Goal: Register for event/course

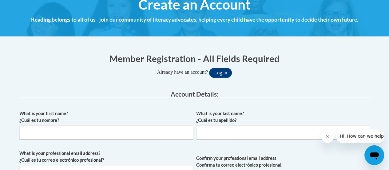
scroll to position [79, 0]
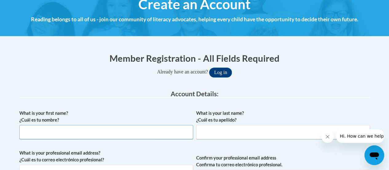
click at [146, 133] on input "What is your first name? ¿Cuál es tu nombre?" at bounding box center [106, 132] width 174 height 14
click at [121, 156] on label "What is your professional email address? ¿Cuál es tu correo electrónico profesi…" at bounding box center [106, 156] width 174 height 14
click at [121, 164] on input "What is your professional email address? ¿Cuál es tu correo electrónico profesi…" at bounding box center [106, 171] width 174 height 14
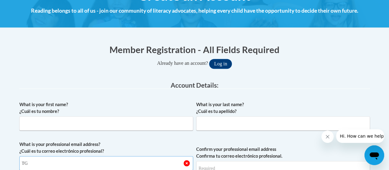
type input "T"
click at [103, 123] on input "What is your first name? ¿Cuál es tu nombre?" at bounding box center [106, 123] width 174 height 14
type input "[PERSON_NAME]"
click at [160, 146] on label "What is your professional email address? ¿Cuál es tu correo electrónico profesi…" at bounding box center [106, 148] width 174 height 14
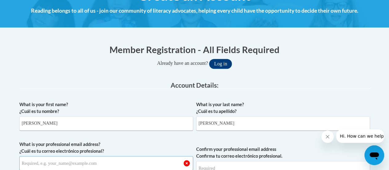
click at [160, 156] on input "What is your professional email address? ¿Cuál es tu correo electrónico profesi…" at bounding box center [106, 163] width 174 height 14
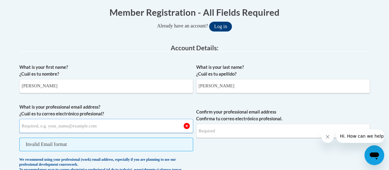
scroll to position [128, 0]
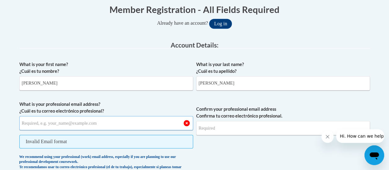
click at [66, 122] on input "What is your professional email address? ¿Cuál es tu correo electrónico profesi…" at bounding box center [106, 123] width 174 height 14
type input "[PERSON_NAME][EMAIL_ADDRESS][PERSON_NAME][DOMAIN_NAME]"
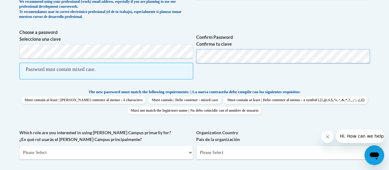
scroll to position [264, 0]
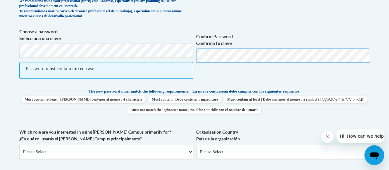
click at [289, 91] on div "What is your first name? ¿Cuál es tu nombre? Tonya What is your last name? ¿Cuá…" at bounding box center [194, 73] width 351 height 303
click at [238, 80] on span "Confirm Password Confirma tu clave" at bounding box center [283, 56] width 174 height 57
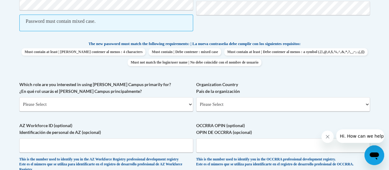
scroll to position [311, 0]
click at [186, 106] on select "Please Select College/University | Colegio/Universidad Community/Nonprofit Part…" at bounding box center [106, 104] width 174 height 14
select select "fbf2d438-af2f-41f8-98f1-81c410e29de3"
click at [19, 97] on select "Please Select College/University | Colegio/Universidad Community/Nonprofit Part…" at bounding box center [106, 104] width 174 height 14
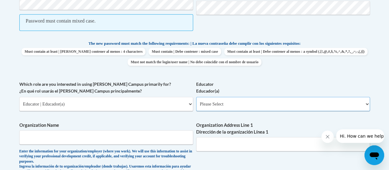
click at [364, 106] on select "Please Select Early Learning/Daycare Teacher/Family Home Care Provider | Maestr…" at bounding box center [283, 104] width 174 height 14
select select "8e40623d-54d0-45cd-9f92-5df65cd3f8cf"
click at [196, 97] on select "Please Select Early Learning/Daycare Teacher/Family Home Care Provider | Maestr…" at bounding box center [283, 104] width 174 height 14
click at [171, 138] on input "Organization Name" at bounding box center [106, 137] width 174 height 14
type input "RUSD"
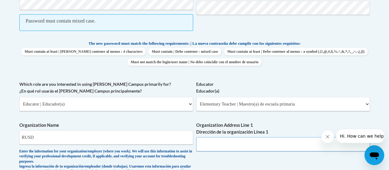
click at [273, 141] on input "Organization Address Line 1 Dirección de la organización Línea 1" at bounding box center [283, 144] width 174 height 14
type input "930 Dr. [PERSON_NAME] Dr."
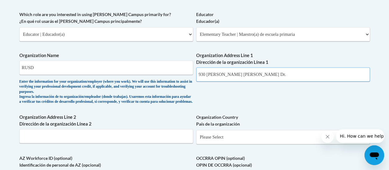
scroll to position [381, 0]
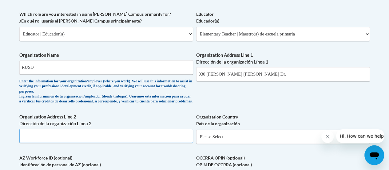
click at [169, 142] on input "Organization Address Line 2 Dirección de la organización Línea 2" at bounding box center [106, 135] width 174 height 14
click at [176, 134] on input "Organization Address Line 2 Dirección de la organización Línea 2" at bounding box center [106, 135] width 174 height 14
type input "930 Dr. MLK Dr."
click at [282, 73] on input "930 Dr. [PERSON_NAME] Dr." at bounding box center [283, 74] width 174 height 14
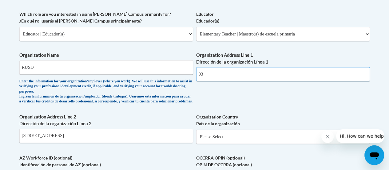
type input "9"
type input "930 Dr. [PERSON_NAME] Dr."
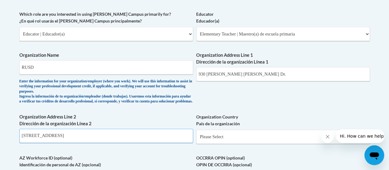
click at [54, 140] on input "930 Dr. MLK Dr." at bounding box center [106, 135] width 174 height 14
type input "930 Dr. [PERSON_NAME] Dr."
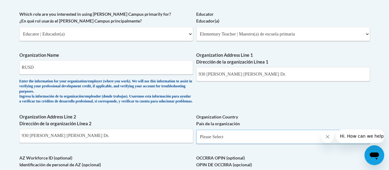
click at [277, 143] on select "Please Select United States | Estados Unidos Outside of the United States | Fue…" at bounding box center [283, 136] width 174 height 14
select select "ad49bcad-a171-4b2e-b99c-48b446064914"
click at [196, 134] on select "Please Select United States | Estados Unidos Outside of the United States | Fue…" at bounding box center [283, 136] width 174 height 14
select select
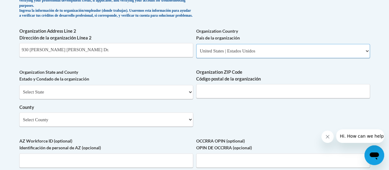
scroll to position [467, 0]
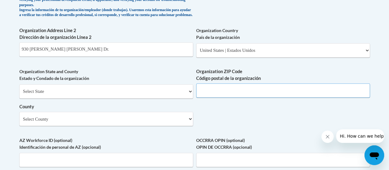
click at [256, 93] on input "Organization ZIP Code Código postal de la organización" at bounding box center [283, 90] width 174 height 14
type input "53404"
click at [170, 126] on select "Select County Adams Ashland Barron Bayfield Brown Buffalo Burnett Calumet Chipp…" at bounding box center [106, 118] width 174 height 14
select select "Racine"
click at [19, 116] on select "Select County Adams Ashland Barron Bayfield Brown Buffalo Burnett Calumet Chipp…" at bounding box center [106, 118] width 174 height 14
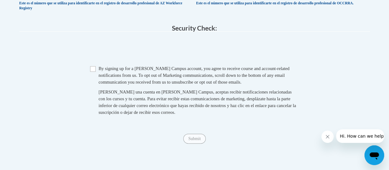
scroll to position [643, 0]
click at [94, 71] on input "Checkbox" at bounding box center [93, 69] width 6 height 6
checkbox input "true"
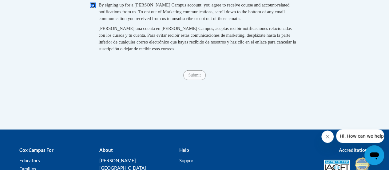
scroll to position [706, 0]
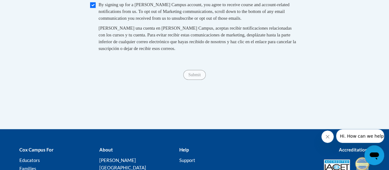
click at [190, 77] on span "Submit" at bounding box center [194, 74] width 22 height 5
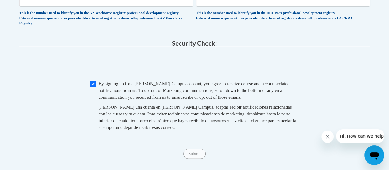
scroll to position [679, 0]
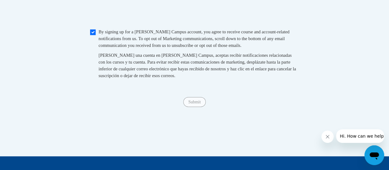
click at [192, 104] on span "Submit" at bounding box center [194, 101] width 22 height 5
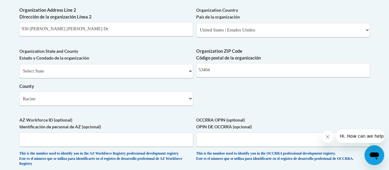
scroll to position [487, 0]
click at [185, 78] on select "Select State Alabama Alaska Arizona Arkansas California Colorado Connecticut De…" at bounding box center [106, 71] width 174 height 14
click at [19, 68] on select "Select State Alabama Alaska Arizona Arkansas California Colorado Connecticut De…" at bounding box center [106, 71] width 174 height 14
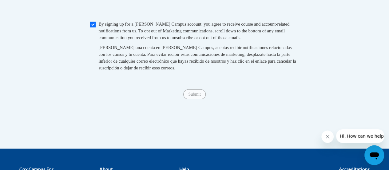
scroll to position [687, 0]
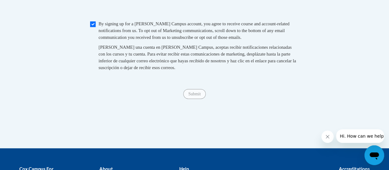
click at [196, 96] on span "Submit" at bounding box center [194, 93] width 22 height 5
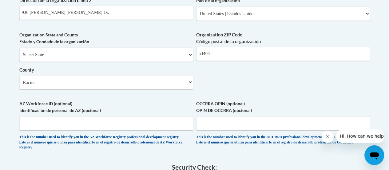
scroll to position [503, 0]
click at [183, 60] on select "Select State Alabama Alaska Arizona Arkansas California Colorado Connecticut De…" at bounding box center [106, 55] width 174 height 14
click at [19, 52] on select "Select State Alabama Alaska Arizona Arkansas California Colorado Connecticut De…" at bounding box center [106, 55] width 174 height 14
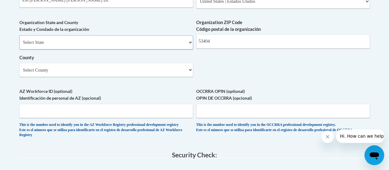
scroll to position [516, 0]
click at [185, 48] on select "Select State Alabama Alaska Arizona Arkansas California Colorado Connecticut De…" at bounding box center [106, 43] width 174 height 14
select select "Wisconsin"
click at [19, 40] on select "Select State Alabama Alaska Arizona Arkansas California Colorado Connecticut De…" at bounding box center [106, 43] width 174 height 14
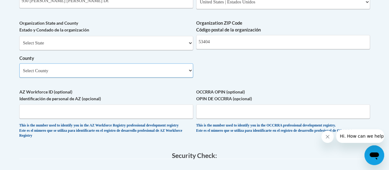
click at [185, 74] on select "Select County Adams Ashland Barron Bayfield Brown Buffalo Burnett Calumet Chipp…" at bounding box center [106, 70] width 174 height 14
select select "Racine"
click at [19, 67] on select "Select County Adams Ashland Barron Bayfield Brown Buffalo Burnett Calumet Chipp…" at bounding box center [106, 70] width 174 height 14
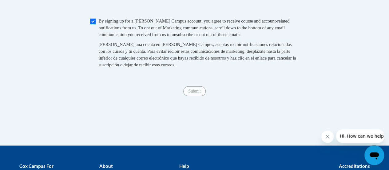
scroll to position [690, 0]
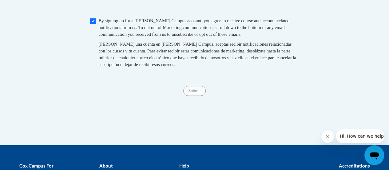
click at [192, 93] on span "Submit" at bounding box center [194, 90] width 22 height 5
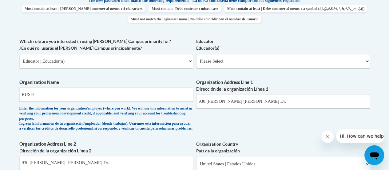
scroll to position [353, 0]
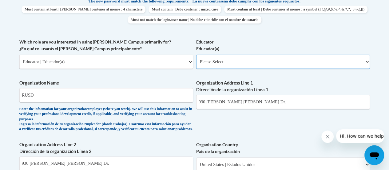
click at [366, 61] on select "Please Select Early Learning/Daycare Teacher/Family Home Care Provider | Maestr…" at bounding box center [283, 61] width 174 height 14
select select "8e40623d-54d0-45cd-9f92-5df65cd3f8cf"
click at [196, 54] on select "Please Select Early Learning/Daycare Teacher/Family Home Care Provider | Maestr…" at bounding box center [283, 61] width 174 height 14
select select "null"
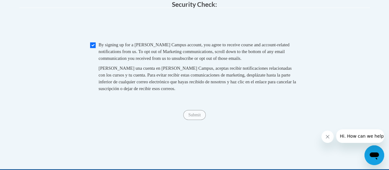
scroll to position [668, 0]
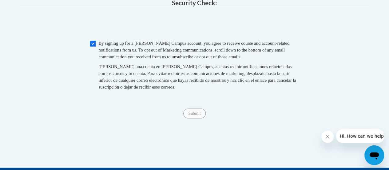
click at [192, 115] on span "Submit" at bounding box center [194, 112] width 22 height 5
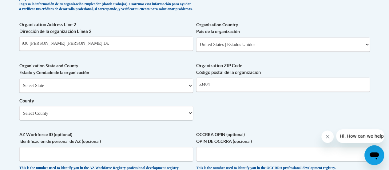
scroll to position [473, 0]
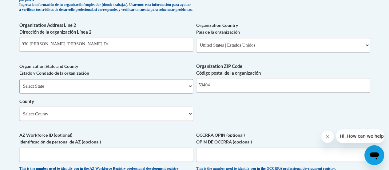
click at [185, 90] on select "Select State Alabama Alaska Arizona Arkansas California Colorado Connecticut De…" at bounding box center [106, 86] width 174 height 14
click at [188, 90] on select "Select State Alabama Alaska Arizona Arkansas California Colorado Connecticut De…" at bounding box center [106, 86] width 174 height 14
select select "Wisconsin"
click at [19, 83] on select "Select State Alabama Alaska Arizona Arkansas California Colorado Connecticut De…" at bounding box center [106, 86] width 174 height 14
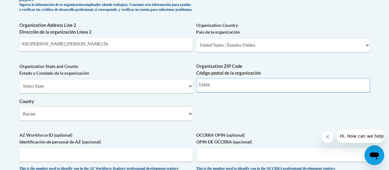
click at [357, 92] on input "53404" at bounding box center [283, 85] width 174 height 14
click at [253, 88] on input "53404" at bounding box center [283, 85] width 174 height 14
type input "5"
type input "53404"
click at [156, 120] on select "Select County Adams Ashland Barron Bayfield Brown Buffalo Burnett Calumet Chipp…" at bounding box center [106, 113] width 174 height 14
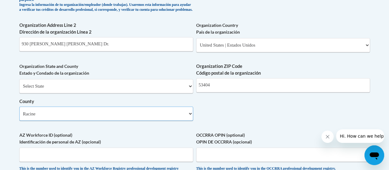
click at [19, 110] on select "Select County Adams Ashland Barron Bayfield Brown Buffalo Burnett Calumet Chipp…" at bounding box center [106, 113] width 174 height 14
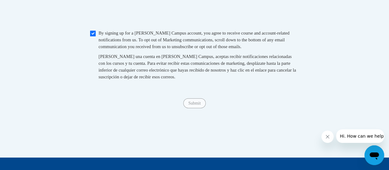
scroll to position [679, 0]
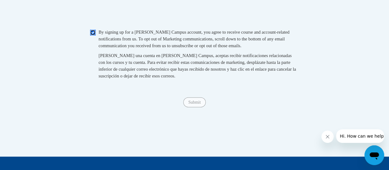
click at [92, 35] on input "Checkbox" at bounding box center [93, 33] width 6 height 6
checkbox input "true"
click at [189, 104] on span "Submit" at bounding box center [194, 101] width 22 height 5
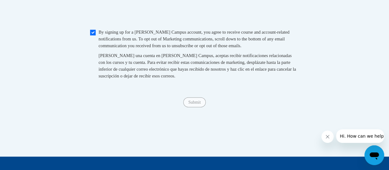
click at [189, 104] on span "Submit" at bounding box center [194, 101] width 22 height 5
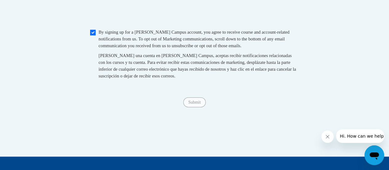
click at [190, 104] on span "Submit" at bounding box center [194, 101] width 22 height 5
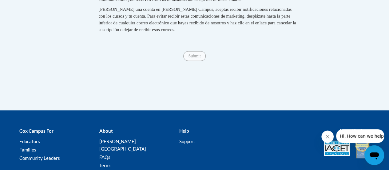
scroll to position [777, 0]
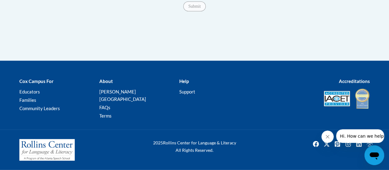
click at [363, 136] on span "Hi. How can we help?" at bounding box center [363, 135] width 46 height 5
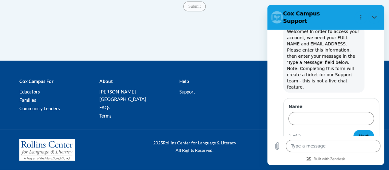
scroll to position [21, 0]
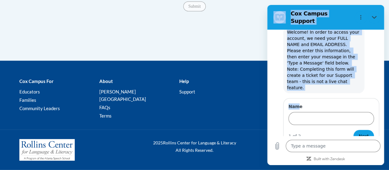
drag, startPoint x: 297, startPoint y: 85, endPoint x: 234, endPoint y: 56, distance: 69.6
click html "Cox Campus Support 8:28 AM Cox Campus Cox Campus says: Welcome! In order to acc…"
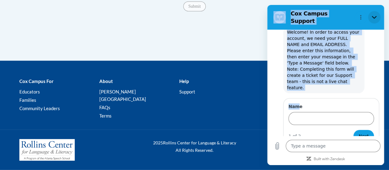
click at [374, 16] on icon "Close" at bounding box center [374, 17] width 5 height 3
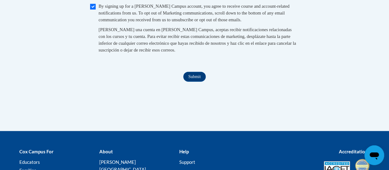
scroll to position [687, 0]
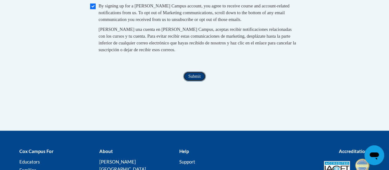
click at [191, 81] on input "Submit" at bounding box center [194, 76] width 22 height 10
type textarea "x"
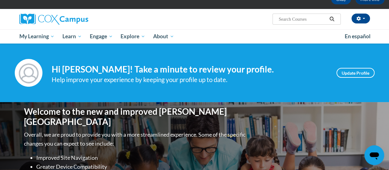
scroll to position [37, 0]
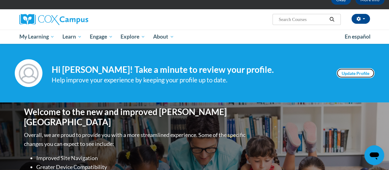
click at [357, 72] on link "Update Profile" at bounding box center [356, 73] width 38 height 10
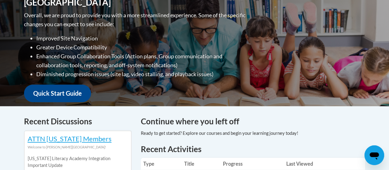
scroll to position [0, 0]
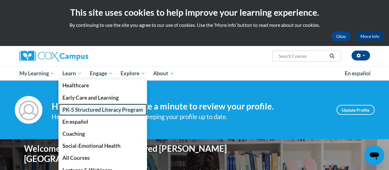
click at [76, 110] on span "PK-5 Structured Literacy Program" at bounding box center [102, 109] width 81 height 6
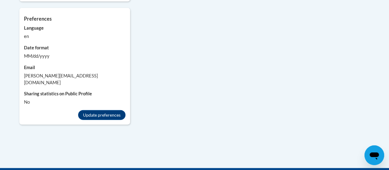
scroll to position [704, 0]
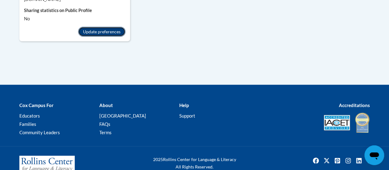
click at [100, 27] on button "Update preferences" at bounding box center [101, 32] width 47 height 10
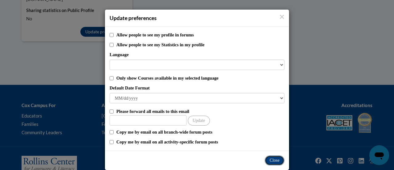
click at [270, 161] on button "Close" at bounding box center [275, 160] width 20 height 10
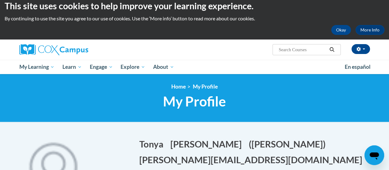
scroll to position [3, 0]
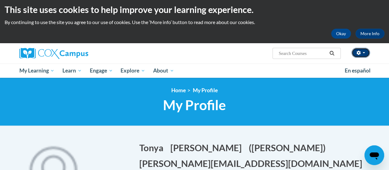
click at [364, 53] on span "button" at bounding box center [364, 52] width 2 height 1
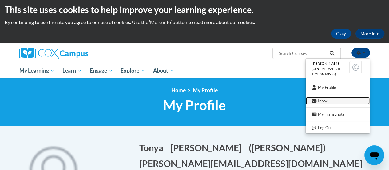
click at [339, 104] on link "Inbox" at bounding box center [338, 101] width 64 height 8
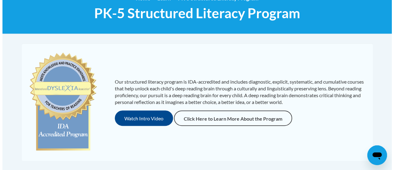
scroll to position [95, 0]
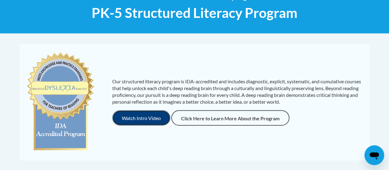
drag, startPoint x: 140, startPoint y: 117, endPoint x: 123, endPoint y: 120, distance: 17.4
click at [123, 120] on button "Watch Intro Video" at bounding box center [141, 117] width 58 height 15
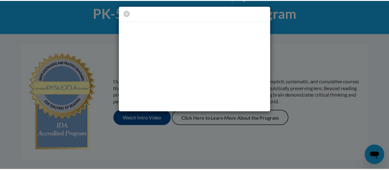
scroll to position [0, 0]
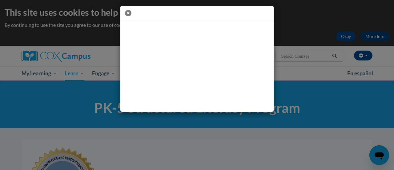
click at [126, 12] on icon "button" at bounding box center [128, 13] width 6 height 6
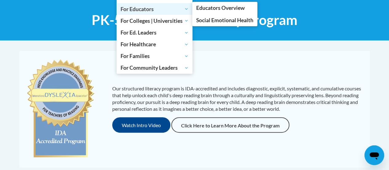
scroll to position [88, 0]
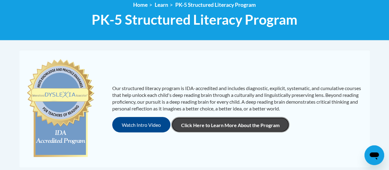
click at [239, 126] on link "Click Here to Learn More About the Program" at bounding box center [230, 124] width 118 height 15
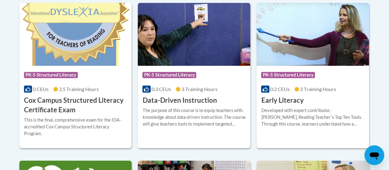
scroll to position [278, 0]
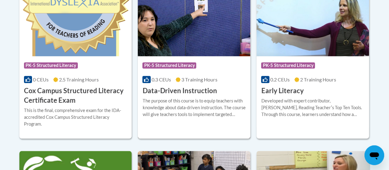
click at [250, 92] on div "Course Category: PK-5 Structured Literacy 0.3 CEUs 3 Training Hours COURSE Data…" at bounding box center [194, 75] width 113 height 39
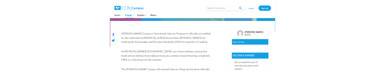
scroll to position [166, 0]
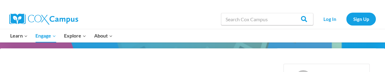
click at [181, 19] on div "Search in [URL][DOMAIN_NAME] Search Search Log In Sign Up" at bounding box center [263, 19] width 226 height 20
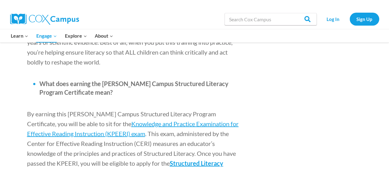
scroll to position [737, 0]
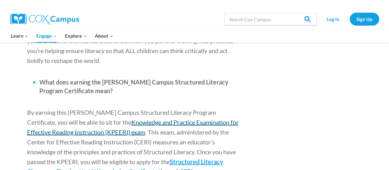
click at [169, 118] on span "Knowledge and Practice Examination for Effective Reading Instruction (KPEERI) e…" at bounding box center [133, 126] width 212 height 17
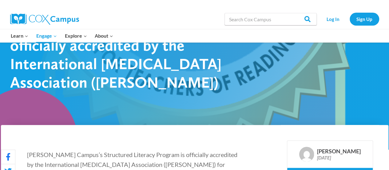
scroll to position [77, 0]
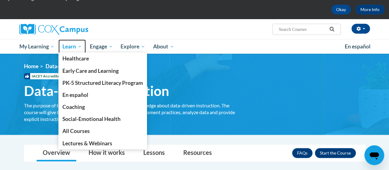
click at [75, 45] on span "Learn" at bounding box center [71, 46] width 19 height 7
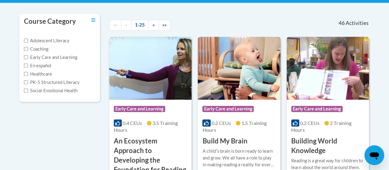
scroll to position [126, 0]
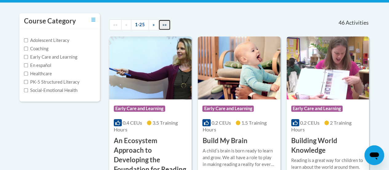
click at [164, 27] on span "»»" at bounding box center [164, 24] width 4 height 5
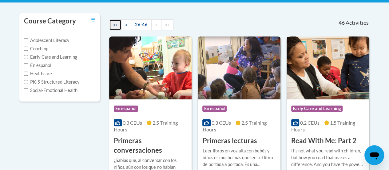
click at [113, 26] on span "««" at bounding box center [115, 24] width 4 height 5
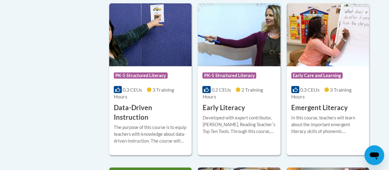
scroll to position [706, 0]
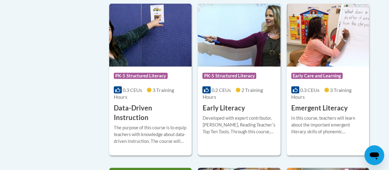
click at [249, 39] on img at bounding box center [239, 35] width 82 height 63
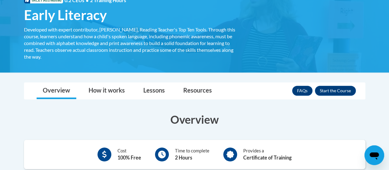
scroll to position [76, 0]
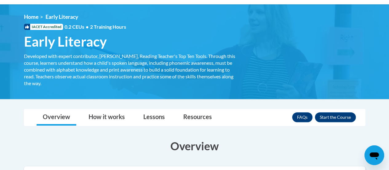
click at [253, 90] on img at bounding box center [194, 51] width 389 height 94
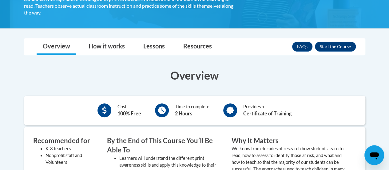
scroll to position [146, 0]
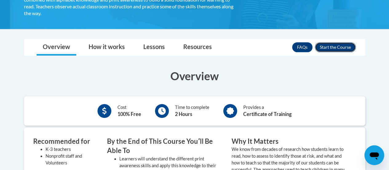
click at [339, 46] on button "Enroll" at bounding box center [335, 47] width 41 height 10
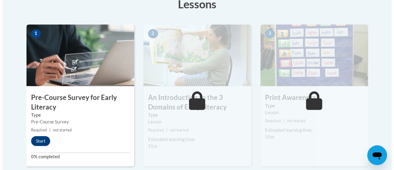
scroll to position [183, 0]
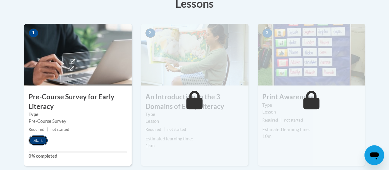
click at [41, 140] on button "Start" at bounding box center [38, 140] width 19 height 10
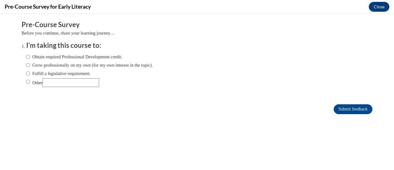
scroll to position [0, 0]
click at [26, 55] on input "Obtain required Professional Development credit." at bounding box center [28, 56] width 4 height 7
radio input "true"
click at [346, 107] on input "Submit feedback" at bounding box center [352, 109] width 39 height 10
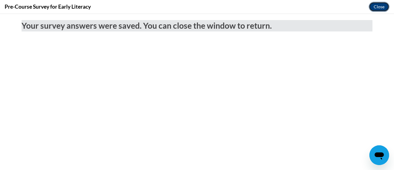
click at [383, 3] on button "Close" at bounding box center [379, 7] width 21 height 10
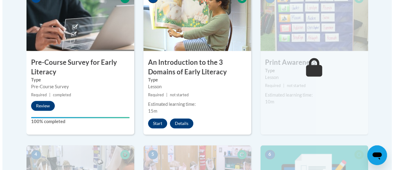
scroll to position [218, 0]
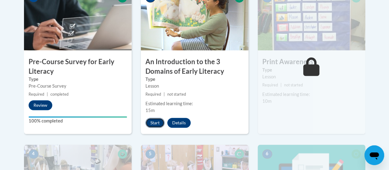
click at [153, 123] on button "Start" at bounding box center [155, 123] width 19 height 10
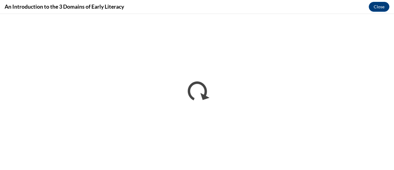
scroll to position [0, 0]
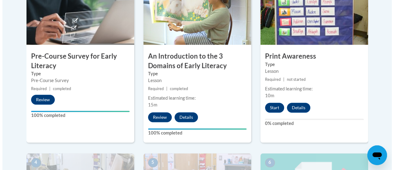
scroll to position [223, 0]
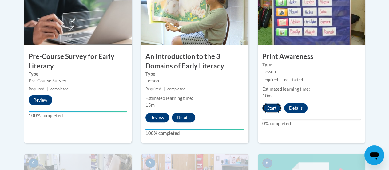
click at [273, 106] on button "Start" at bounding box center [271, 108] width 19 height 10
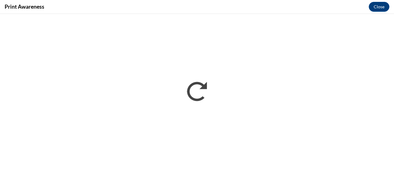
scroll to position [0, 0]
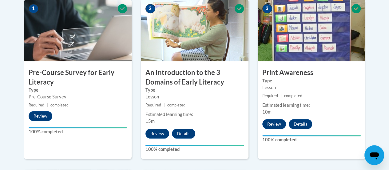
scroll to position [210, 0]
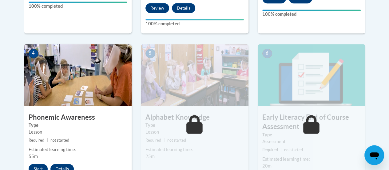
click at [369, 19] on div "Lessons Active Lessons Lessons Preview Activity 1" at bounding box center [194, 26] width 351 height 372
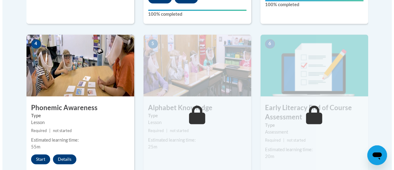
scroll to position [394, 0]
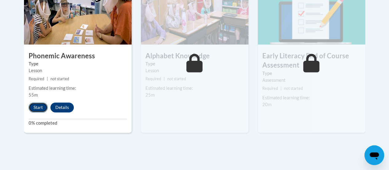
click at [39, 105] on button "Start" at bounding box center [38, 107] width 19 height 10
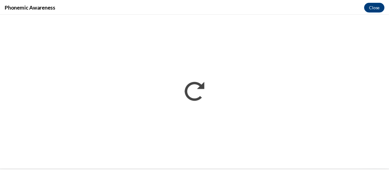
scroll to position [0, 0]
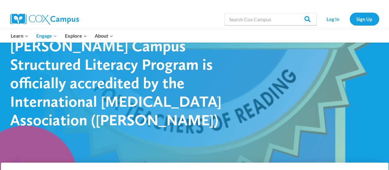
scroll to position [41, 0]
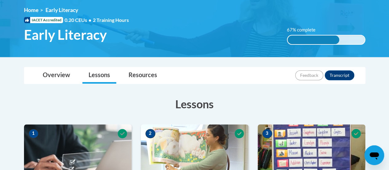
scroll to position [82, 0]
